Goal: Information Seeking & Learning: Learn about a topic

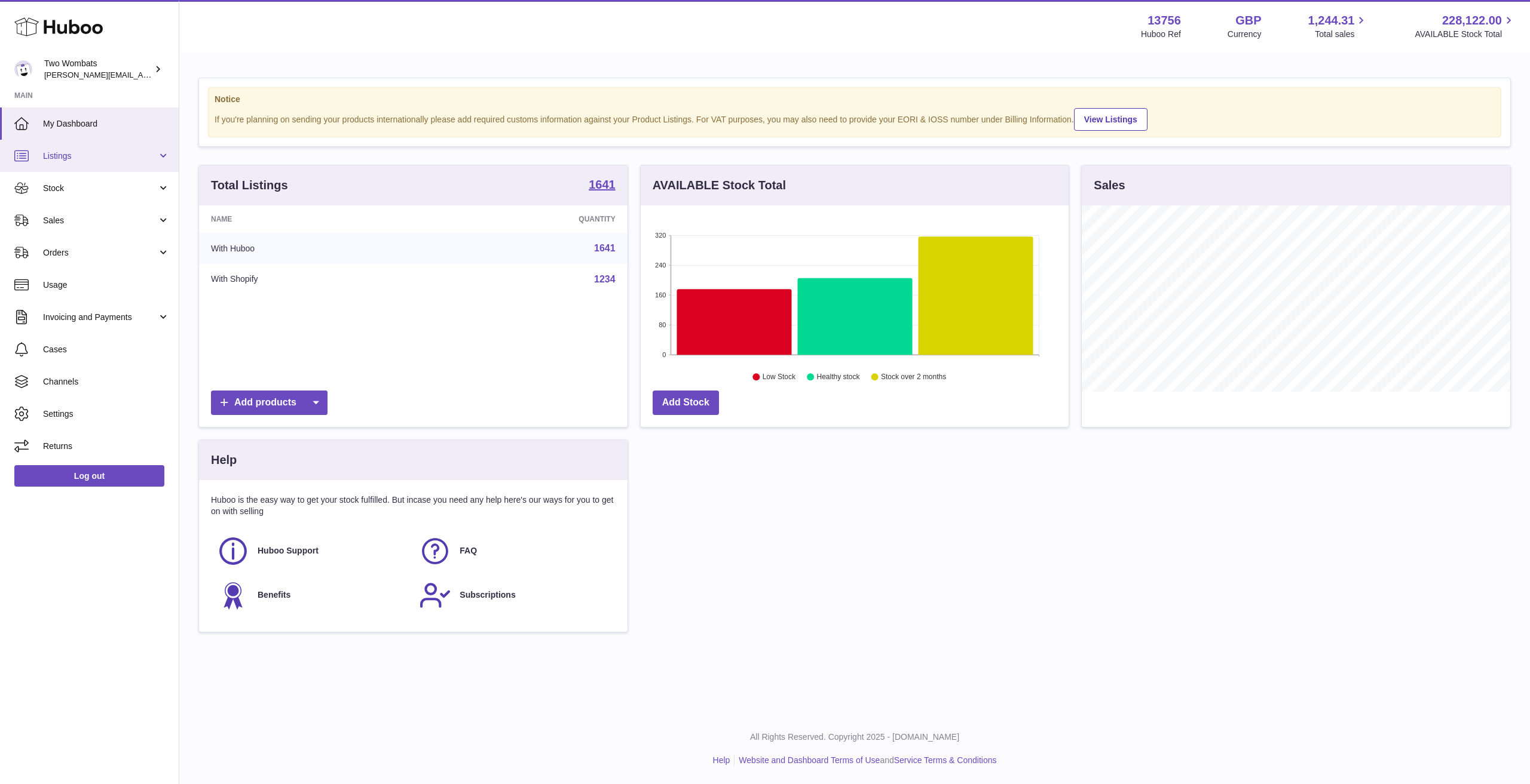
scroll to position [186, 428]
click at [97, 308] on link "Invoicing and Payments" at bounding box center [89, 317] width 179 height 32
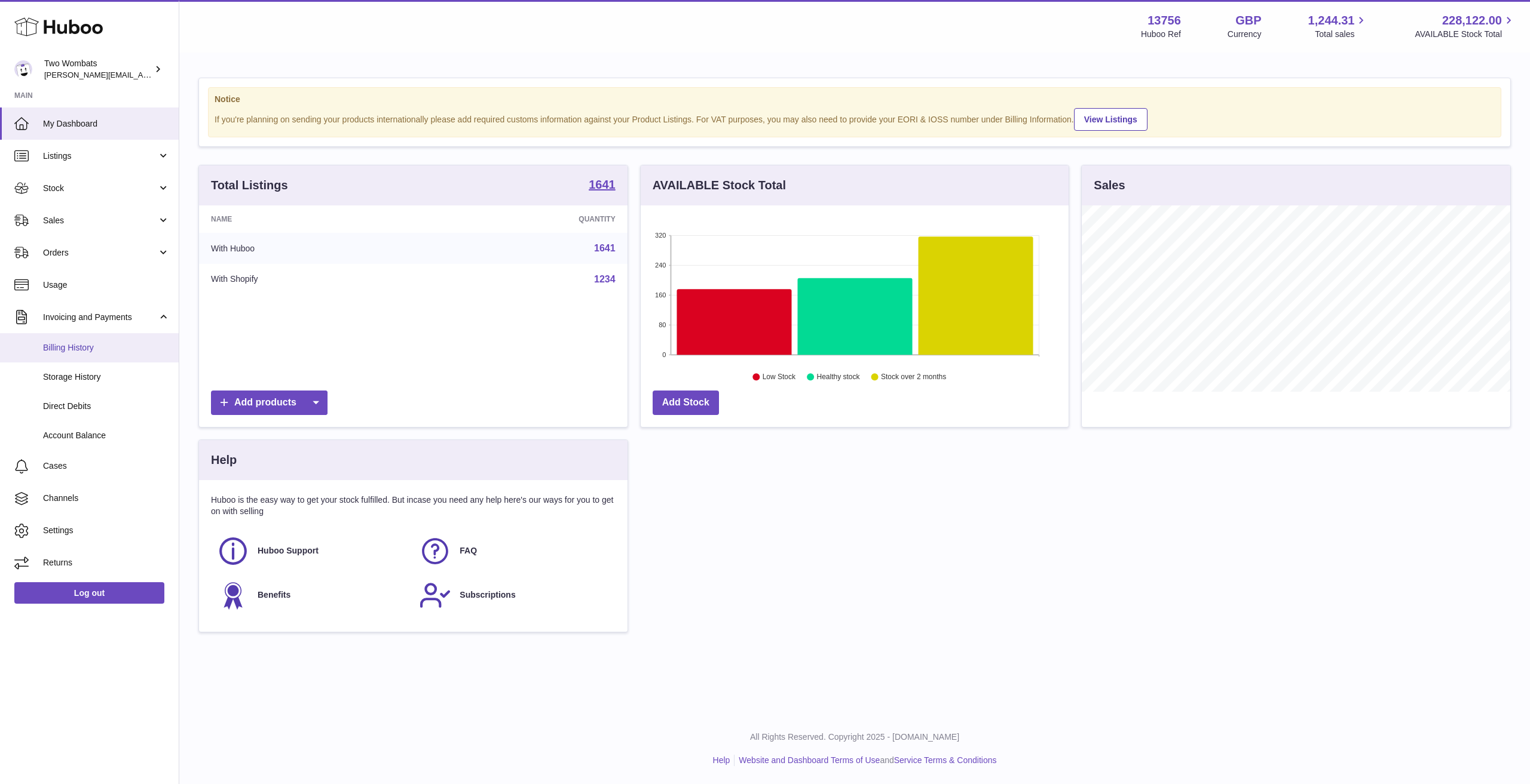
click at [96, 354] on link "Billing History" at bounding box center [89, 348] width 179 height 29
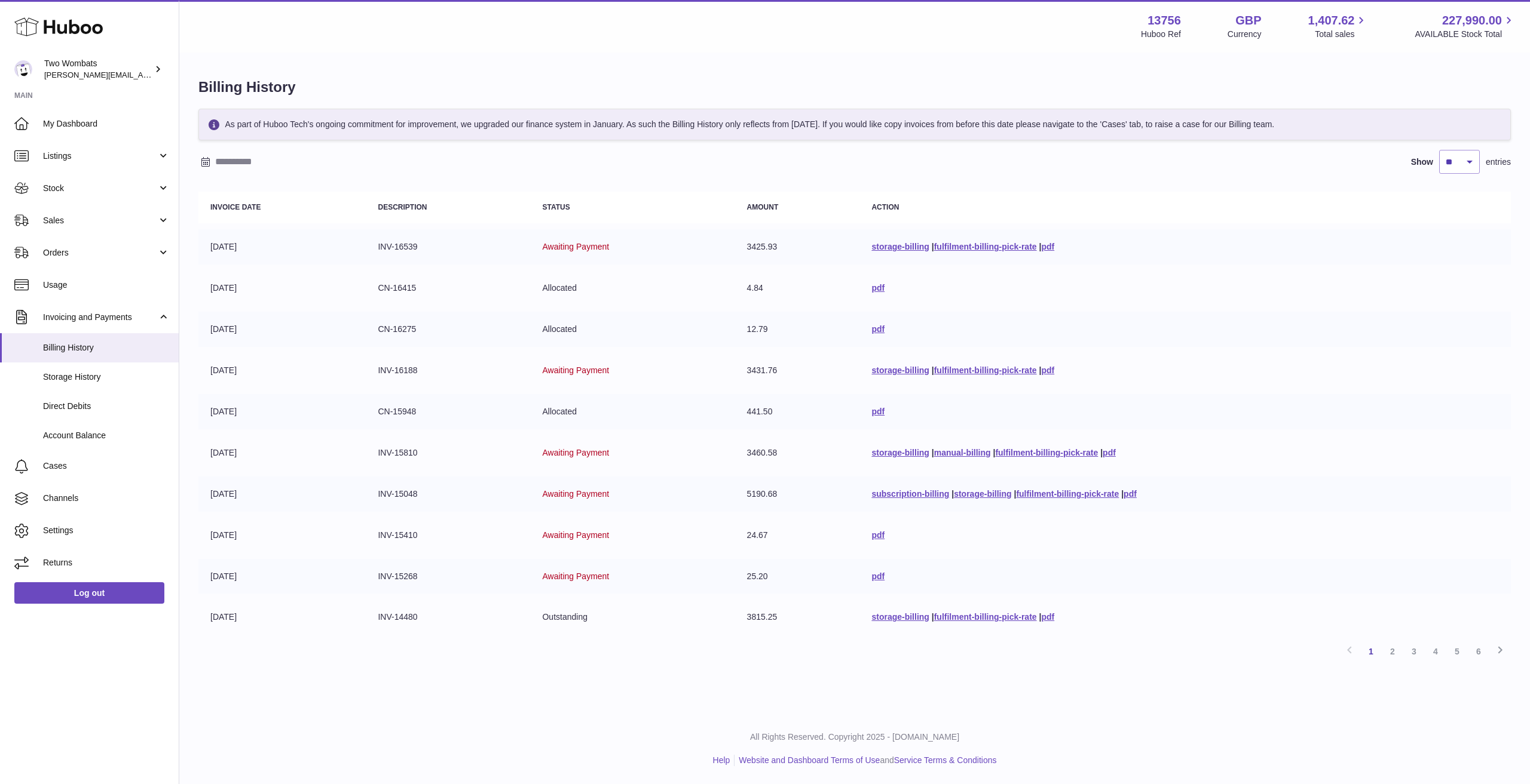
drag, startPoint x: 486, startPoint y: 346, endPoint x: 314, endPoint y: 297, distance: 178.8
click at [315, 297] on tbody "[DATE] INV-16539 Awaiting Payment 3425.93 storage-billing | fulfilment-billing-…" at bounding box center [855, 432] width 1312 height 405
click at [314, 297] on td "[DATE]" at bounding box center [282, 289] width 168 height 36
drag, startPoint x: 210, startPoint y: 230, endPoint x: 328, endPoint y: 401, distance: 207.8
click at [328, 401] on tbody "[DATE] INV-16539 Awaiting Payment 3425.93 storage-billing | fulfilment-billing-…" at bounding box center [855, 432] width 1312 height 405
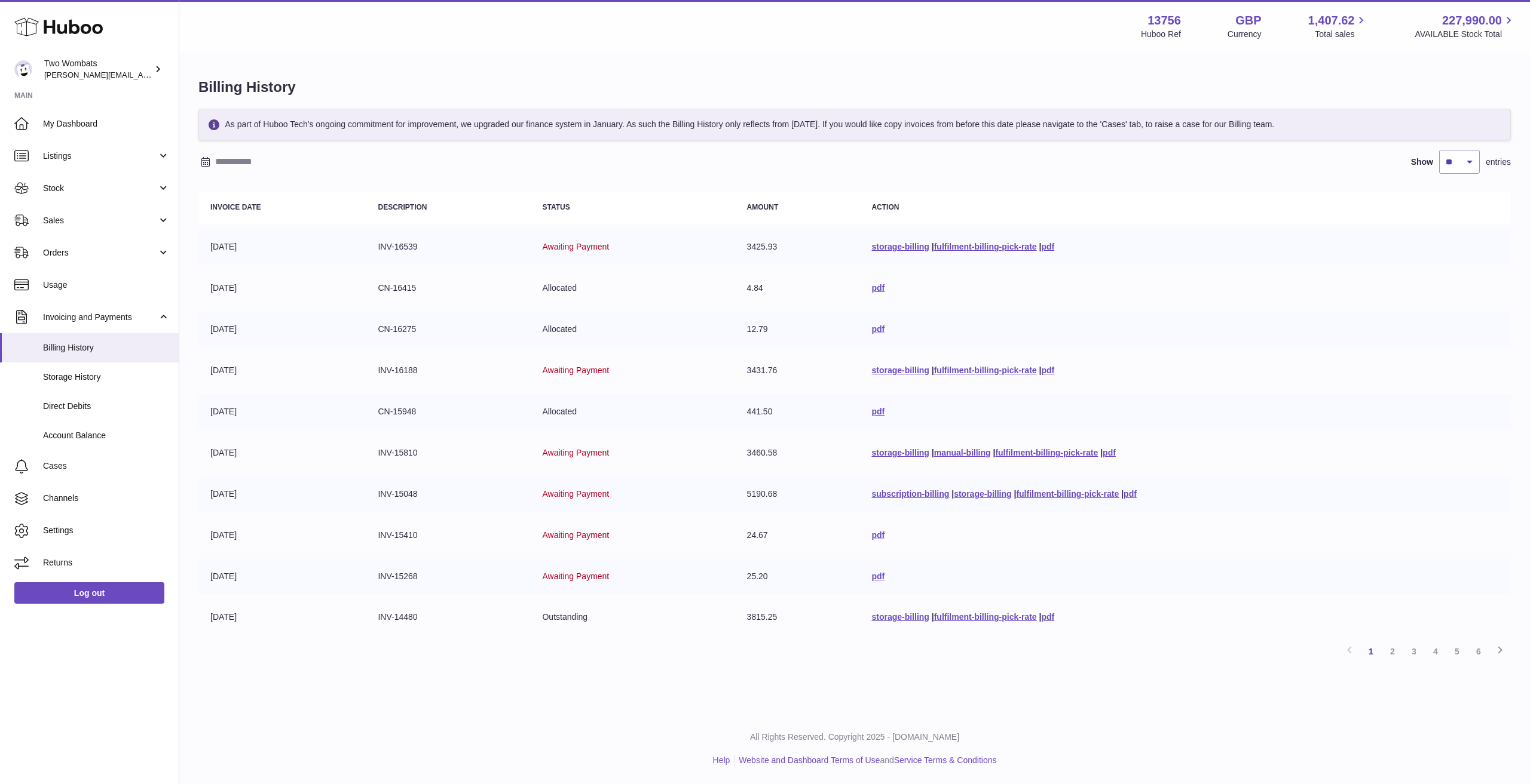
drag, startPoint x: 328, startPoint y: 401, endPoint x: 475, endPoint y: 338, distance: 159.9
click at [329, 401] on td "[DATE]" at bounding box center [282, 412] width 168 height 36
drag, startPoint x: 567, startPoint y: 292, endPoint x: 579, endPoint y: 292, distance: 12.0
click at [567, 292] on span "Allocated" at bounding box center [559, 287] width 35 height 10
click at [758, 282] on td "4.84" at bounding box center [797, 289] width 125 height 36
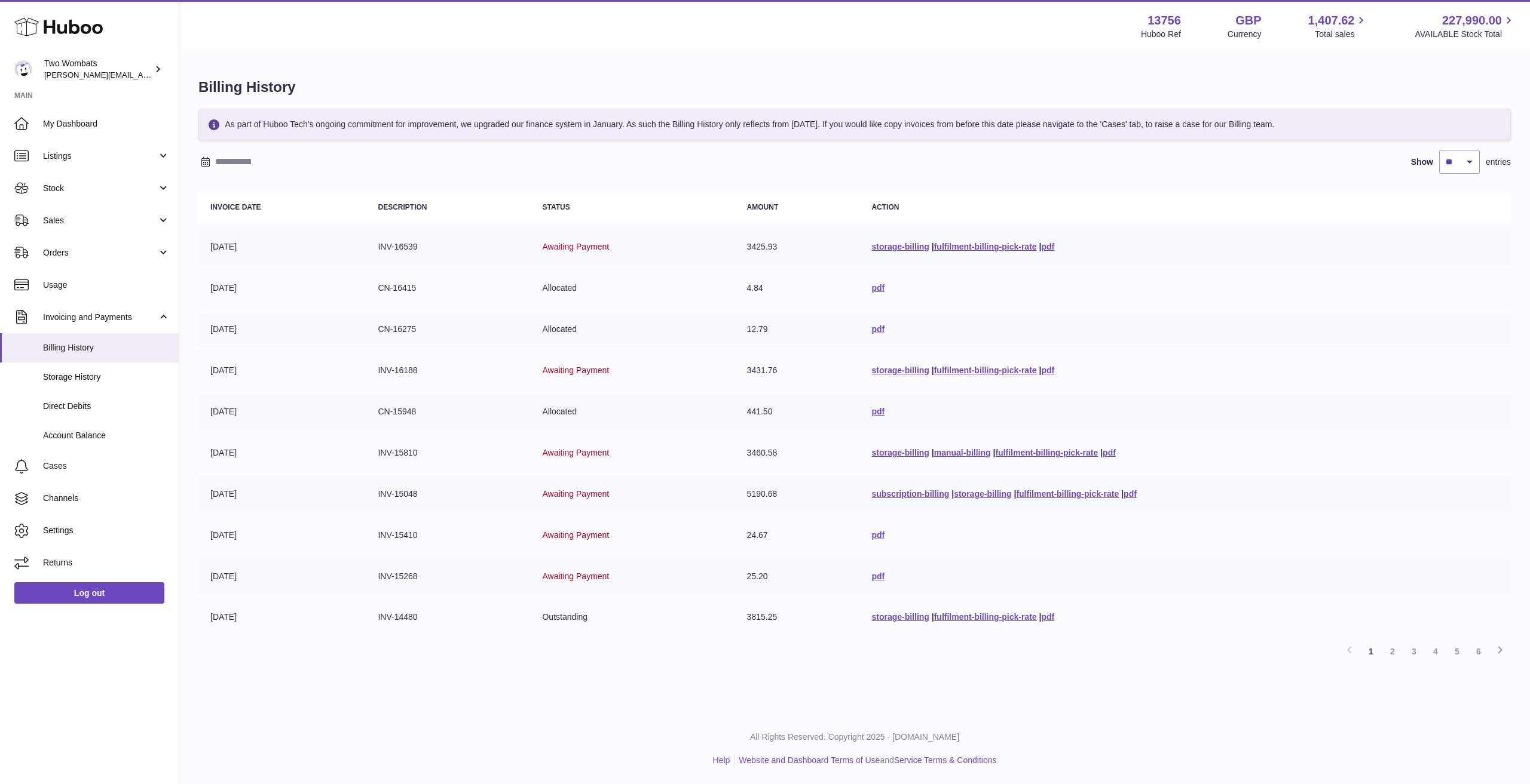
drag, startPoint x: 879, startPoint y: 319, endPoint x: 731, endPoint y: 277, distance: 153.8
click at [731, 277] on tbody "[DATE] INV-16539 Awaiting Payment 3425.93 storage-billing | fulfilment-billing-…" at bounding box center [855, 432] width 1312 height 405
click at [702, 282] on td "Allocated" at bounding box center [632, 289] width 204 height 36
drag, startPoint x: 303, startPoint y: 118, endPoint x: 725, endPoint y: 133, distance: 422.3
click at [725, 133] on div "As part of Huboo Tech's ongoing commitment for improvement, we upgraded our fin…" at bounding box center [855, 124] width 1312 height 32
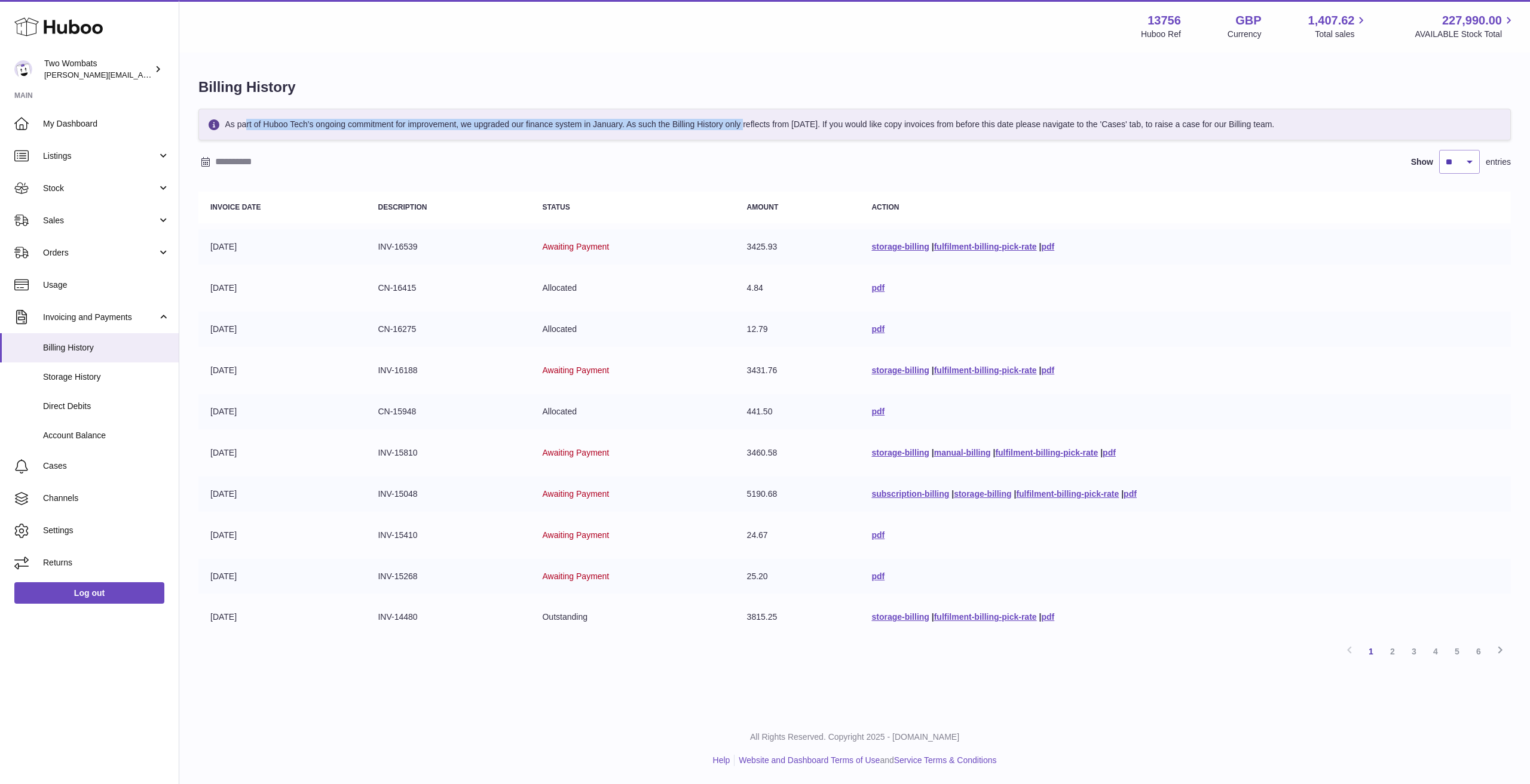
click at [425, 126] on div "As part of Huboo Tech's ongoing commitment for improvement, we upgraded our fin…" at bounding box center [855, 124] width 1312 height 32
drag, startPoint x: 654, startPoint y: 119, endPoint x: 653, endPoint y: 127, distance: 8.1
click at [658, 119] on div "As part of Huboo Tech's ongoing commitment for improvement, we upgraded our fin…" at bounding box center [855, 124] width 1312 height 32
click at [653, 127] on div "As part of Huboo Tech's ongoing commitment for improvement, we upgraded our fin…" at bounding box center [855, 124] width 1312 height 32
drag, startPoint x: 527, startPoint y: 121, endPoint x: 727, endPoint y: 127, distance: 200.1
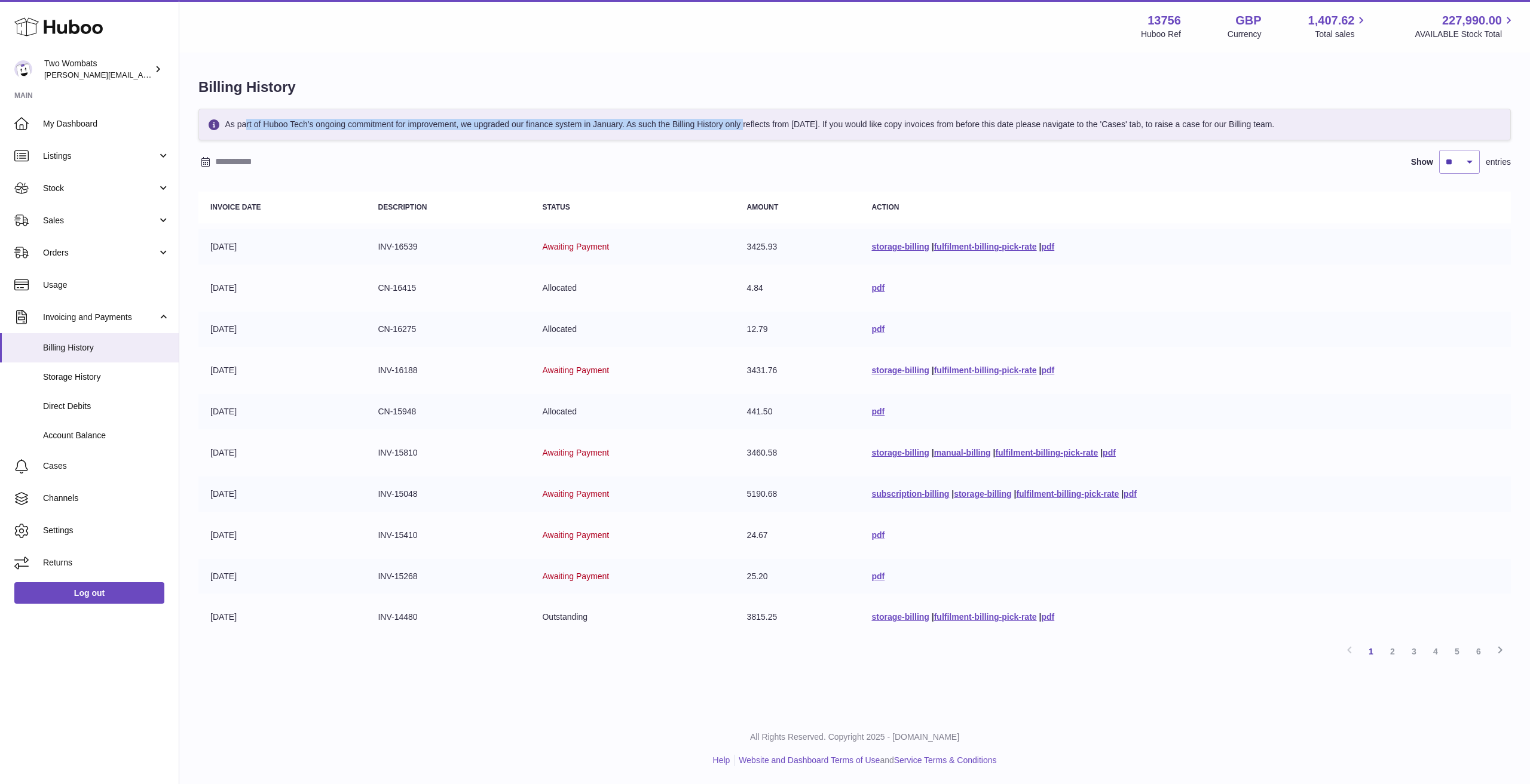
click at [727, 127] on div "As part of Huboo Tech's ongoing commitment for improvement, we upgraded our fin…" at bounding box center [855, 124] width 1312 height 32
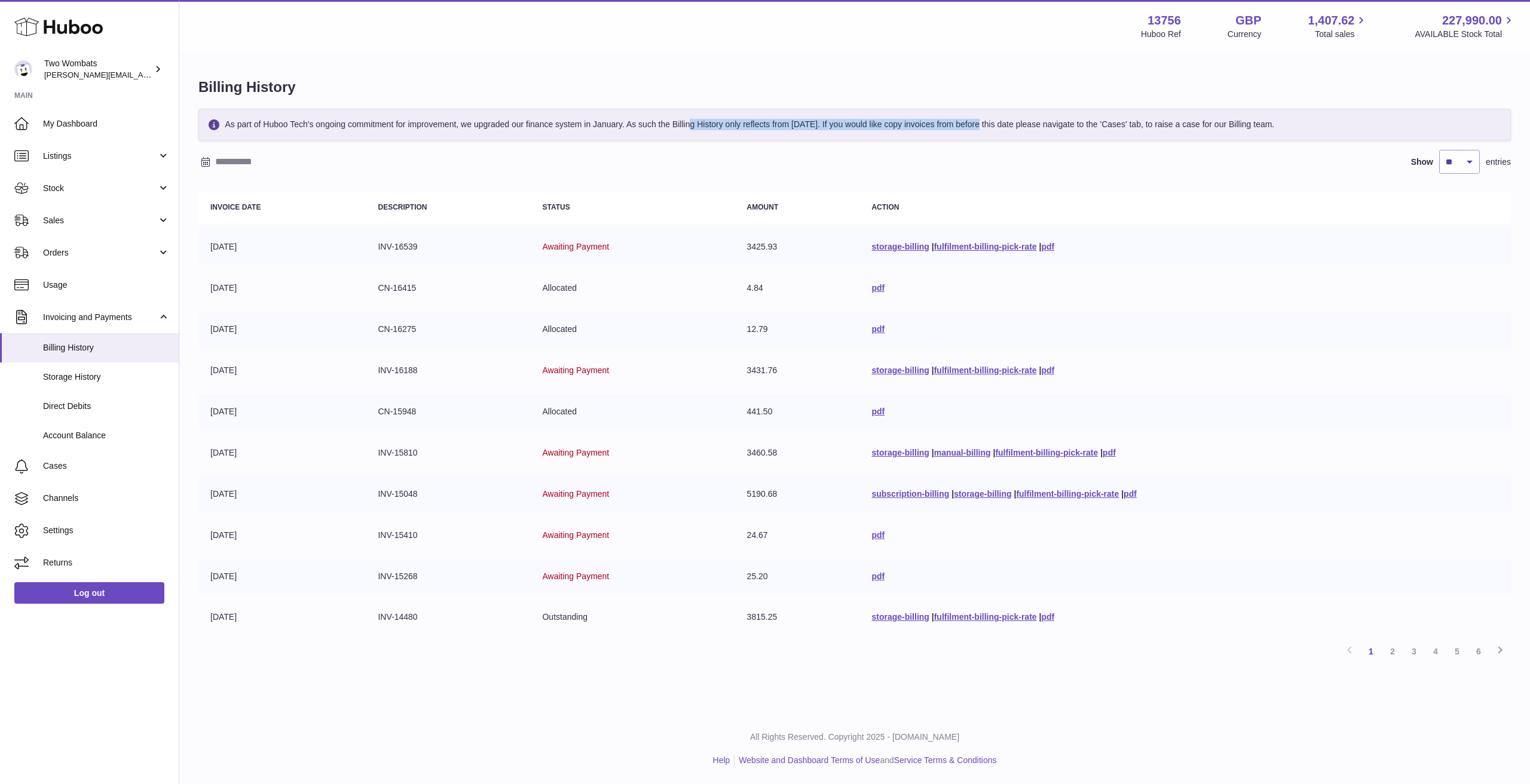
drag, startPoint x: 678, startPoint y: 122, endPoint x: 958, endPoint y: 128, distance: 280.1
click at [958, 128] on div "As part of Huboo Tech's ongoing commitment for improvement, we upgraded our fin…" at bounding box center [855, 124] width 1312 height 32
drag, startPoint x: 958, startPoint y: 128, endPoint x: 948, endPoint y: 129, distance: 10.0
click at [958, 129] on div "As part of Huboo Tech's ongoing commitment for improvement, we upgraded our fin…" at bounding box center [855, 124] width 1312 height 32
click at [709, 124] on div "As part of Huboo Tech's ongoing commitment for improvement, we upgraded our fin…" at bounding box center [855, 124] width 1312 height 32
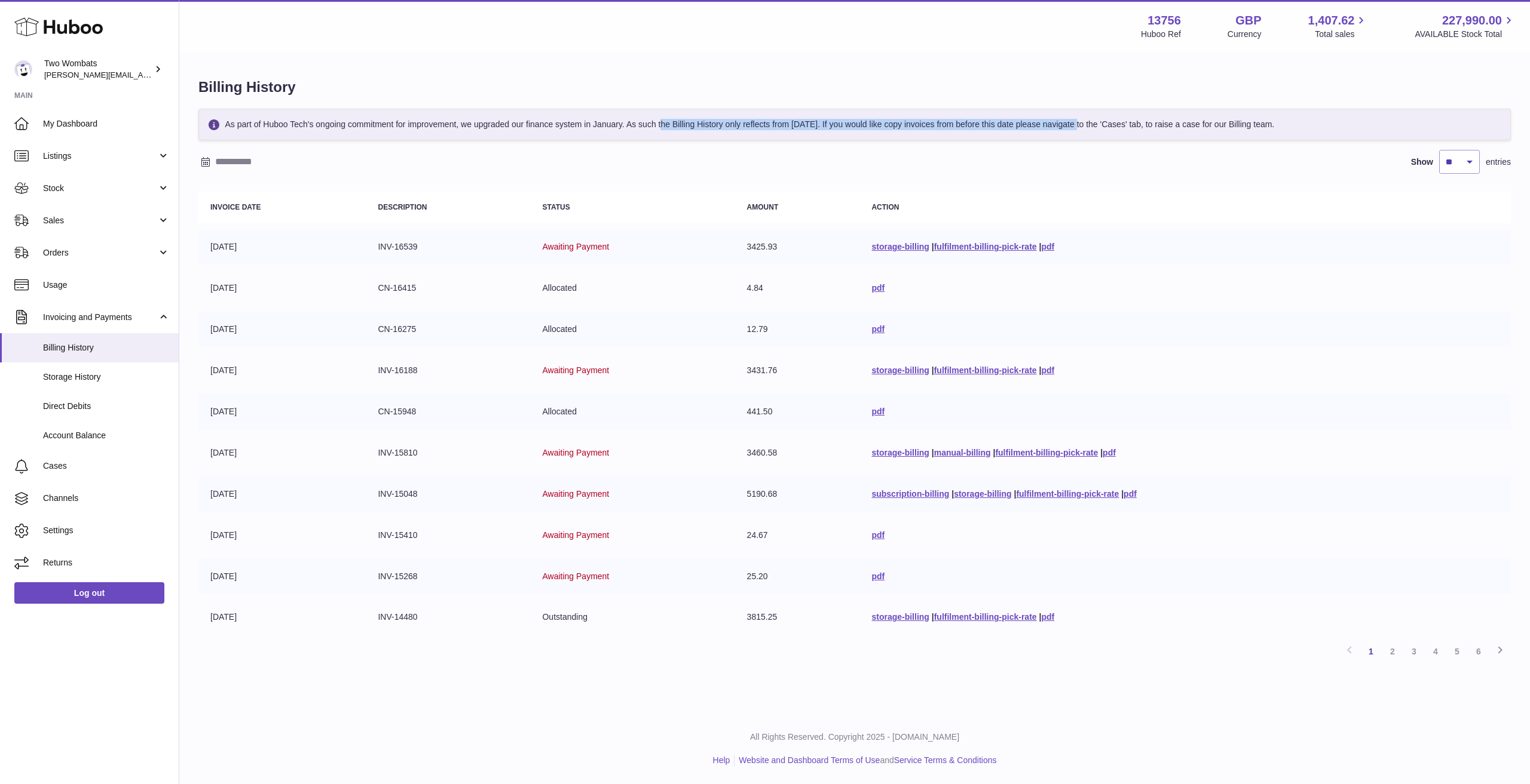
drag, startPoint x: 847, startPoint y: 122, endPoint x: 1058, endPoint y: 121, distance: 211.0
click at [1058, 121] on div "As part of Huboo Tech's ongoing commitment for improvement, we upgraded our fin…" at bounding box center [855, 124] width 1312 height 32
